Goal: Task Accomplishment & Management: Manage account settings

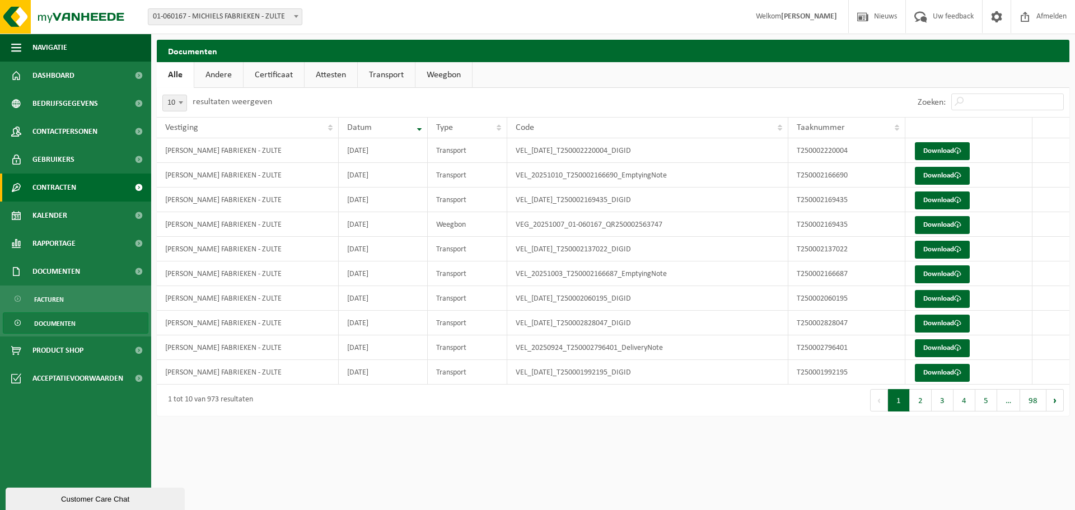
click at [82, 185] on link "Contracten" at bounding box center [75, 188] width 151 height 28
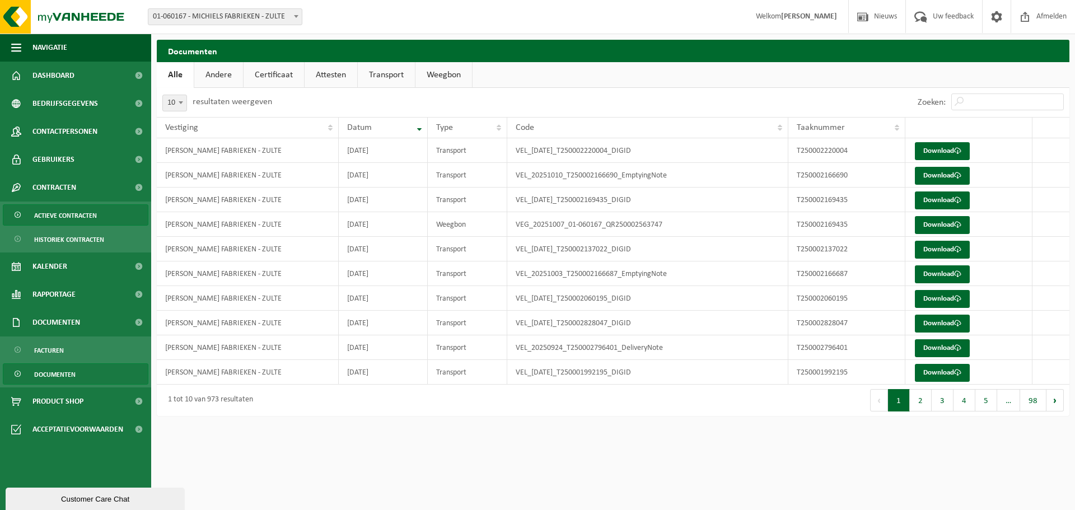
click at [84, 214] on span "Actieve contracten" at bounding box center [65, 215] width 63 height 21
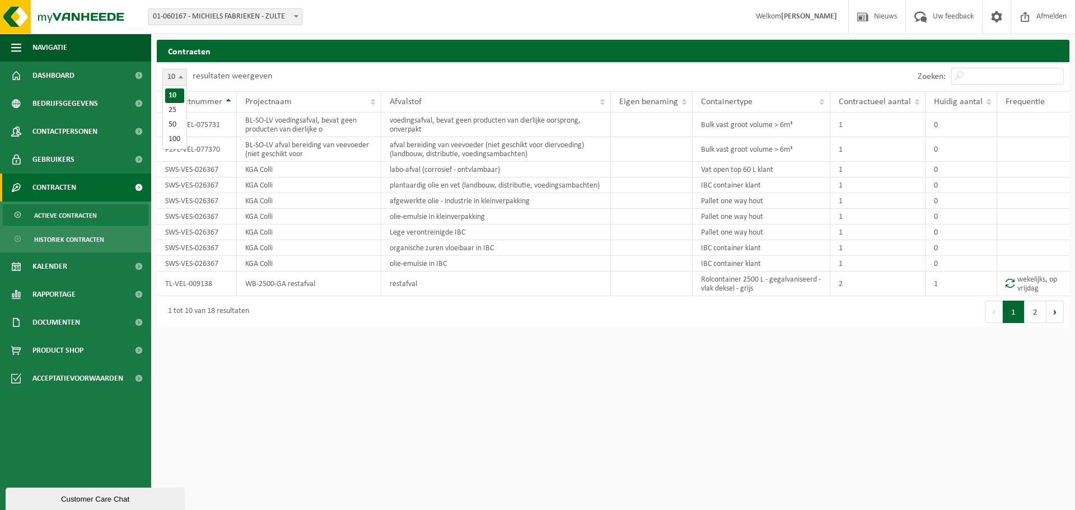
click at [182, 78] on b at bounding box center [181, 77] width 4 height 3
select select "25"
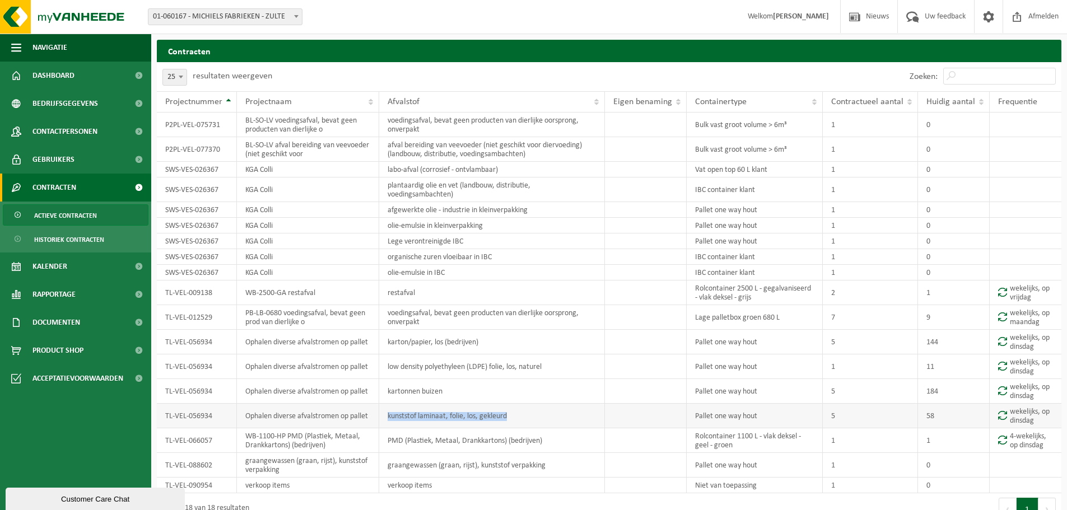
drag, startPoint x: 387, startPoint y: 417, endPoint x: 517, endPoint y: 422, distance: 130.6
click at [517, 422] on td "kunststof laminaat, folie, los, gekleurd" at bounding box center [491, 416] width 225 height 25
copy td "kunststof laminaat, folie, los, gekleurd"
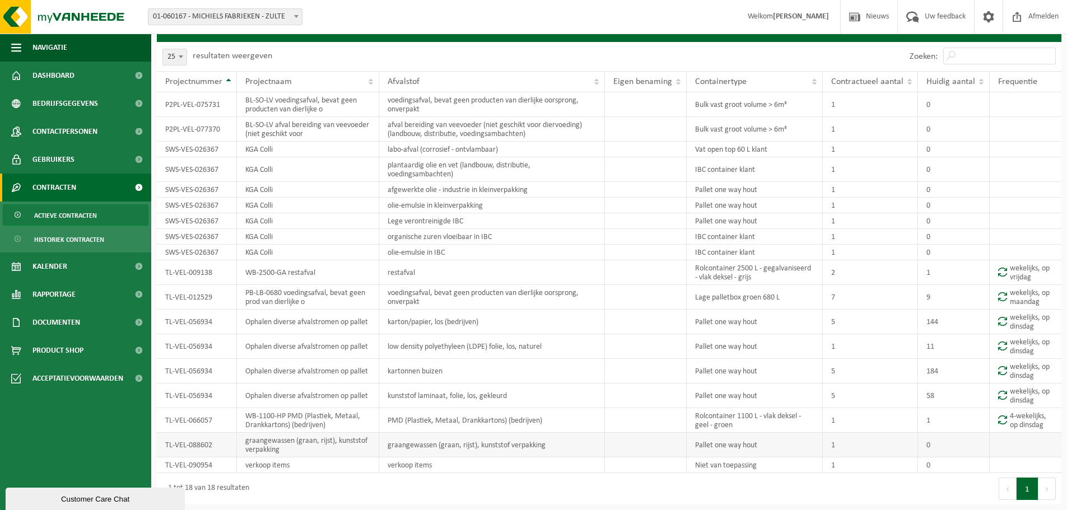
click at [553, 446] on td "graangewassen (graan, rijst), kunststof verpakking" at bounding box center [491, 445] width 225 height 25
drag, startPoint x: 551, startPoint y: 446, endPoint x: 386, endPoint y: 446, distance: 164.6
click at [387, 446] on td "graangewassen (graan, rijst), kunststof verpakking" at bounding box center [491, 445] width 225 height 25
copy td "graangewassen (graan, rijst), kunststof verpakking"
